Goal: Find contact information: Find contact information

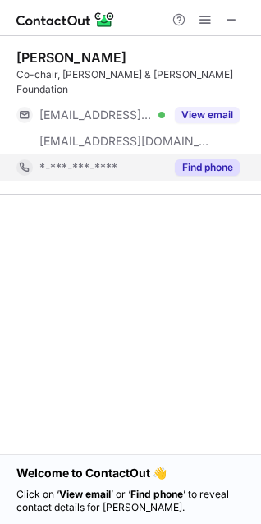
click at [187, 159] on button "Find phone" at bounding box center [207, 167] width 65 height 16
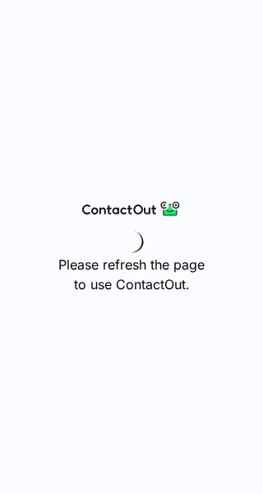
drag, startPoint x: 80, startPoint y: 312, endPoint x: 27, endPoint y: 643, distance: 334.5
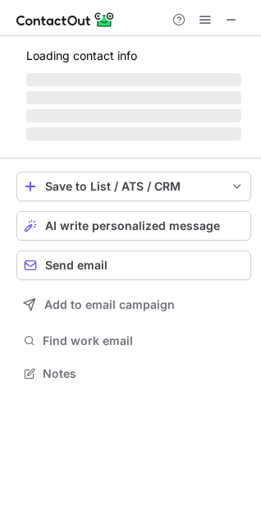
scroll to position [371, 261]
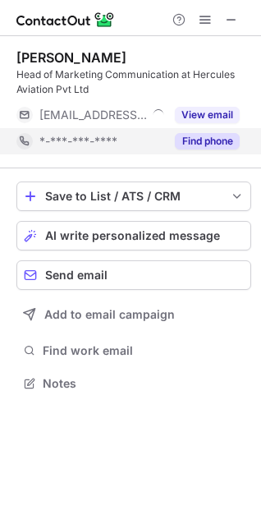
click at [213, 143] on button "Find phone" at bounding box center [207, 141] width 65 height 16
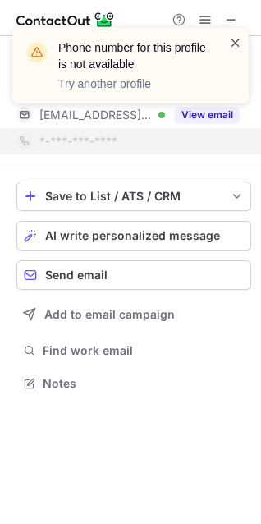
click at [235, 48] on span at bounding box center [235, 43] width 13 height 16
